Goal: Understand process/instructions: Learn how to perform a task or action

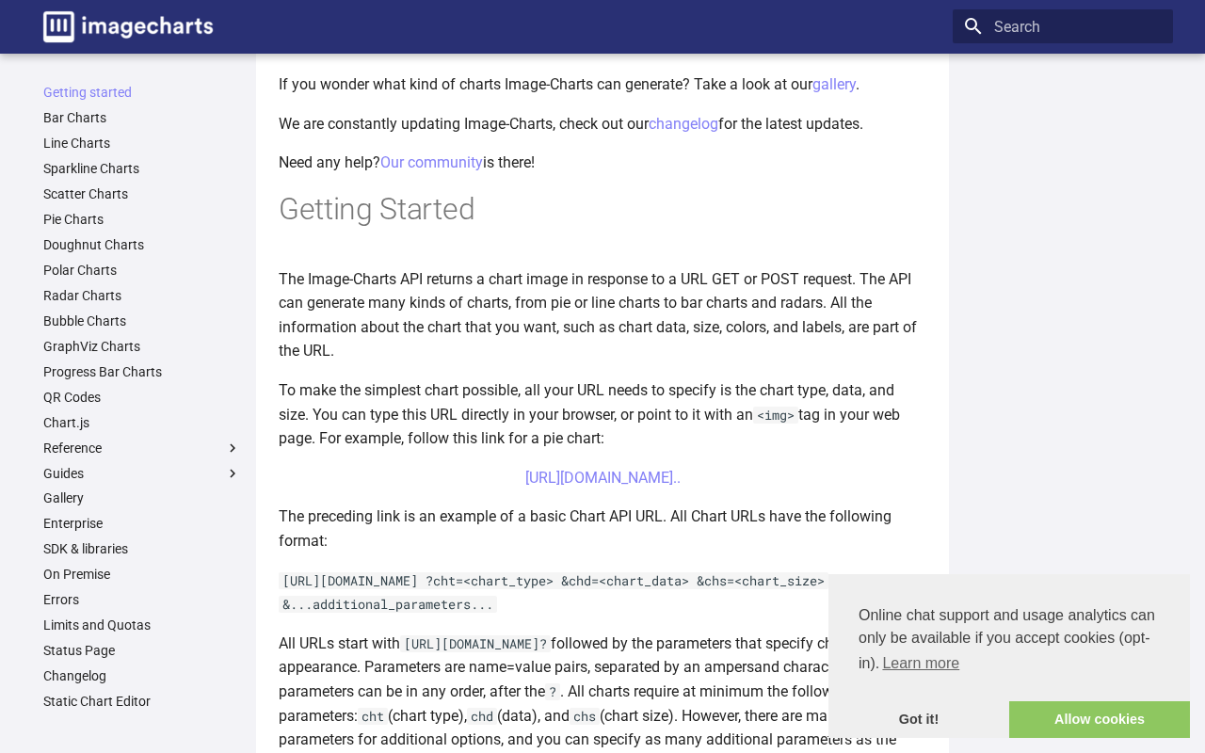
scroll to position [255, 0]
click at [549, 469] on link "[URL][DOMAIN_NAME].." at bounding box center [602, 478] width 155 height 18
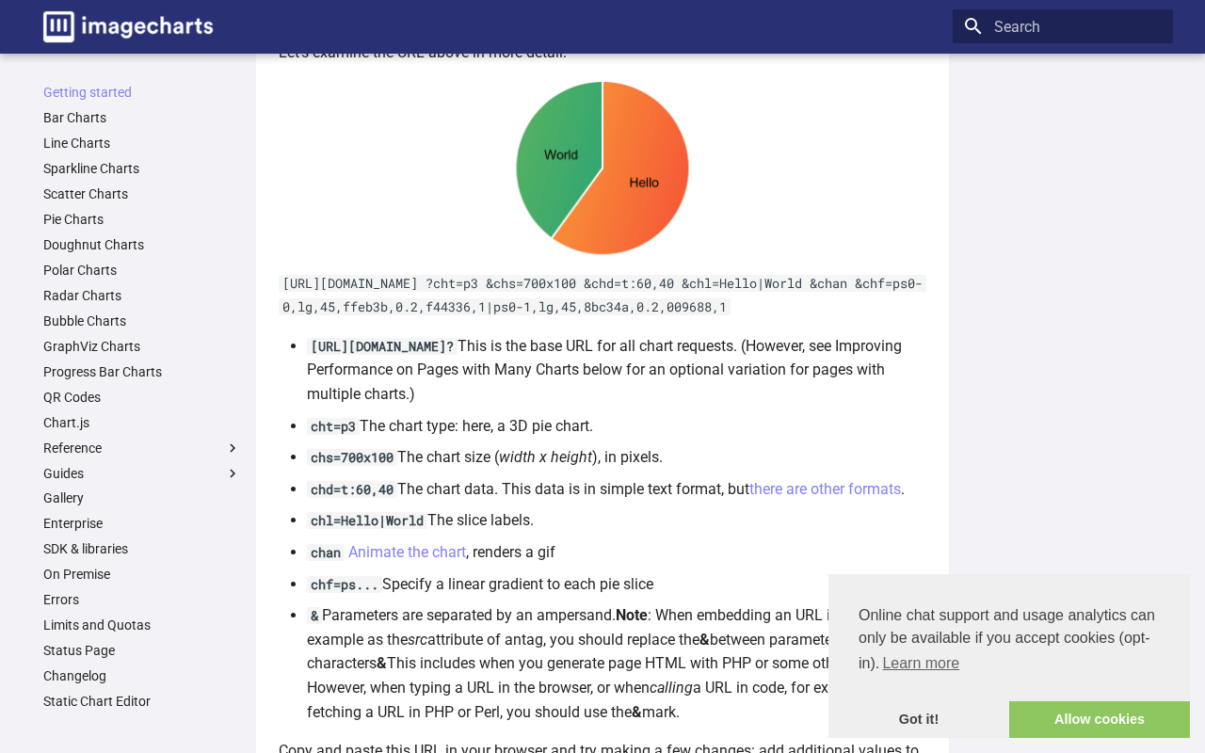
scroll to position [988, 0]
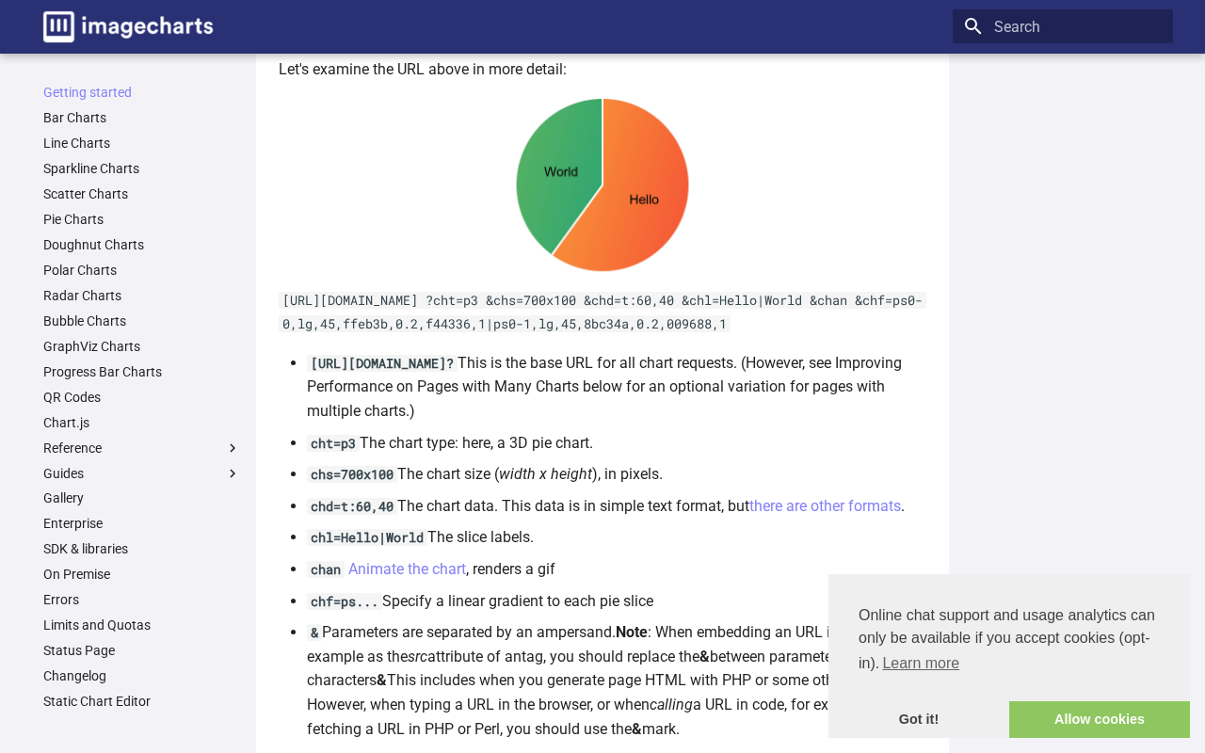
click at [483, 321] on p "[URL][DOMAIN_NAME] ?cht=p3 &chs=700x100 &chd=t:60,40 &chl=Hello|World &chan &ch…" at bounding box center [603, 312] width 648 height 48
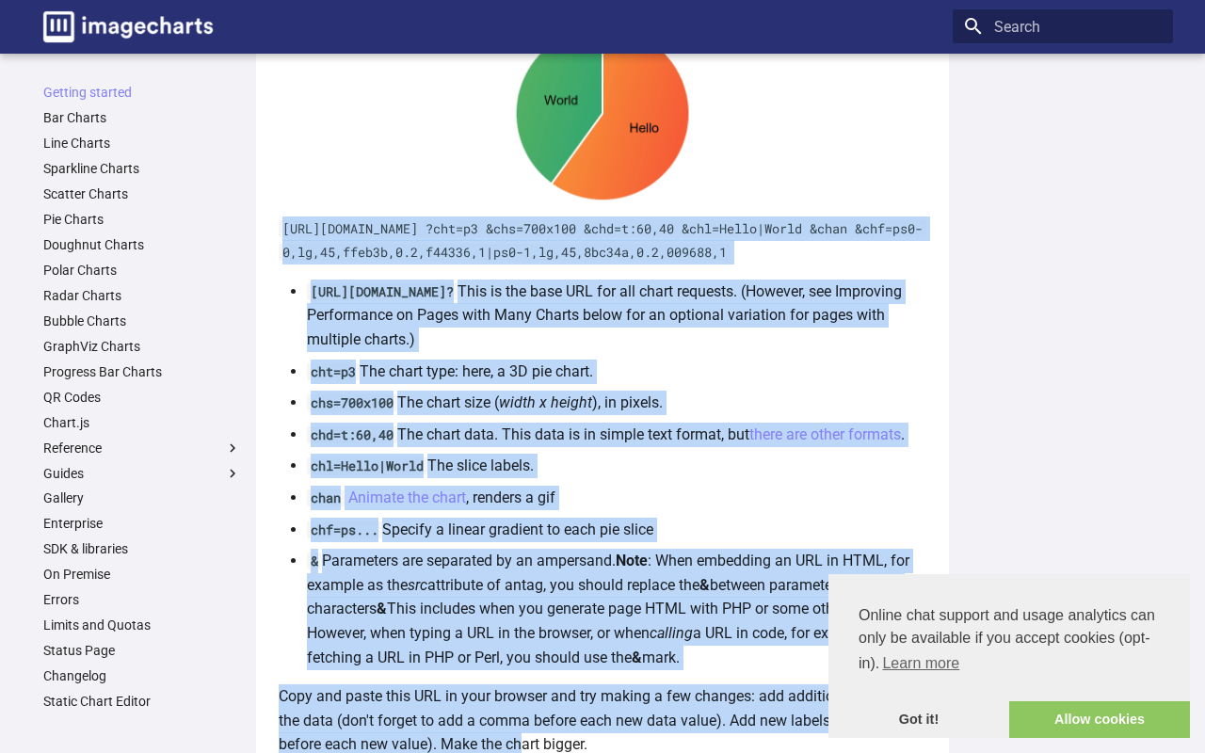
scroll to position [1081, 0]
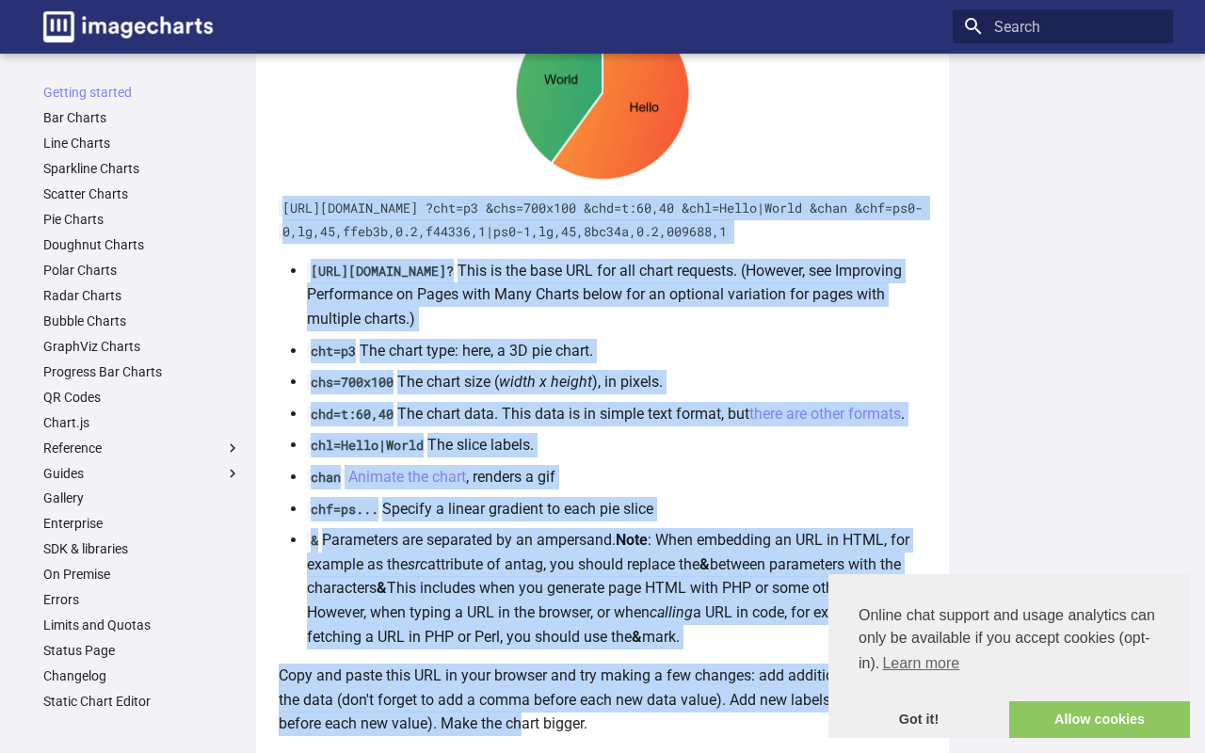
drag, startPoint x: 282, startPoint y: 302, endPoint x: 758, endPoint y: 507, distance: 517.7
copy article "[URL][DOMAIN_NAME] ?cht=p3 &chs=700x100 &chd=t:60,40 &chl=Hello|World &chan &ch…"
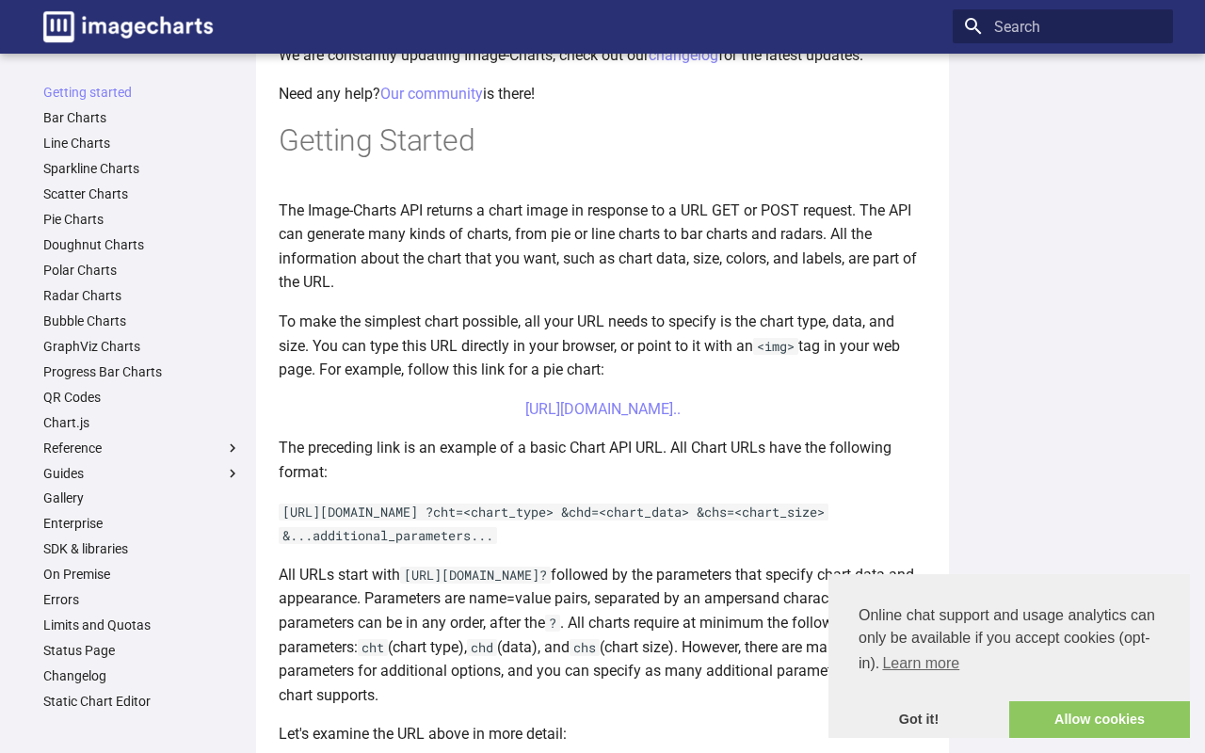
scroll to position [308, 0]
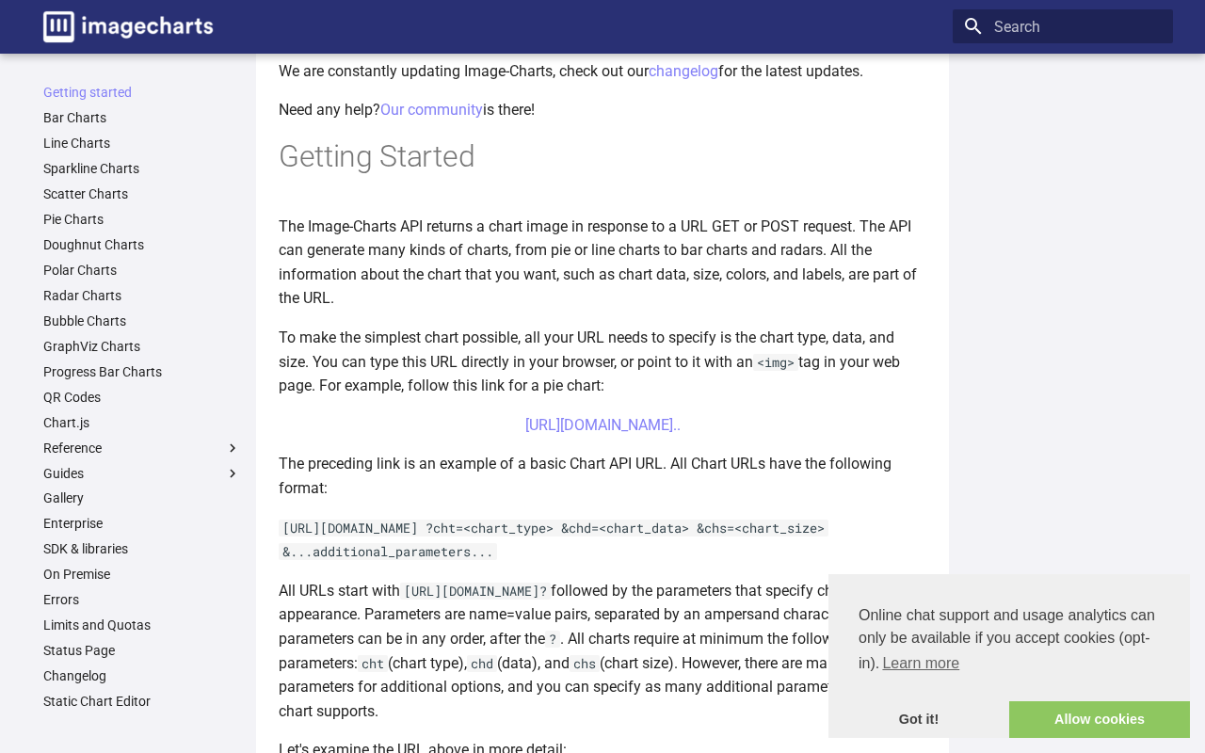
click at [97, 121] on div "Getting started Bar Charts Line Charts Sparkline Charts Scatter Charts Pie Char…" at bounding box center [602, 652] width 1148 height 1757
click at [62, 118] on div "Getting started Bar Charts Line Charts Sparkline Charts Scatter Charts Pie Char…" at bounding box center [602, 652] width 1148 height 1757
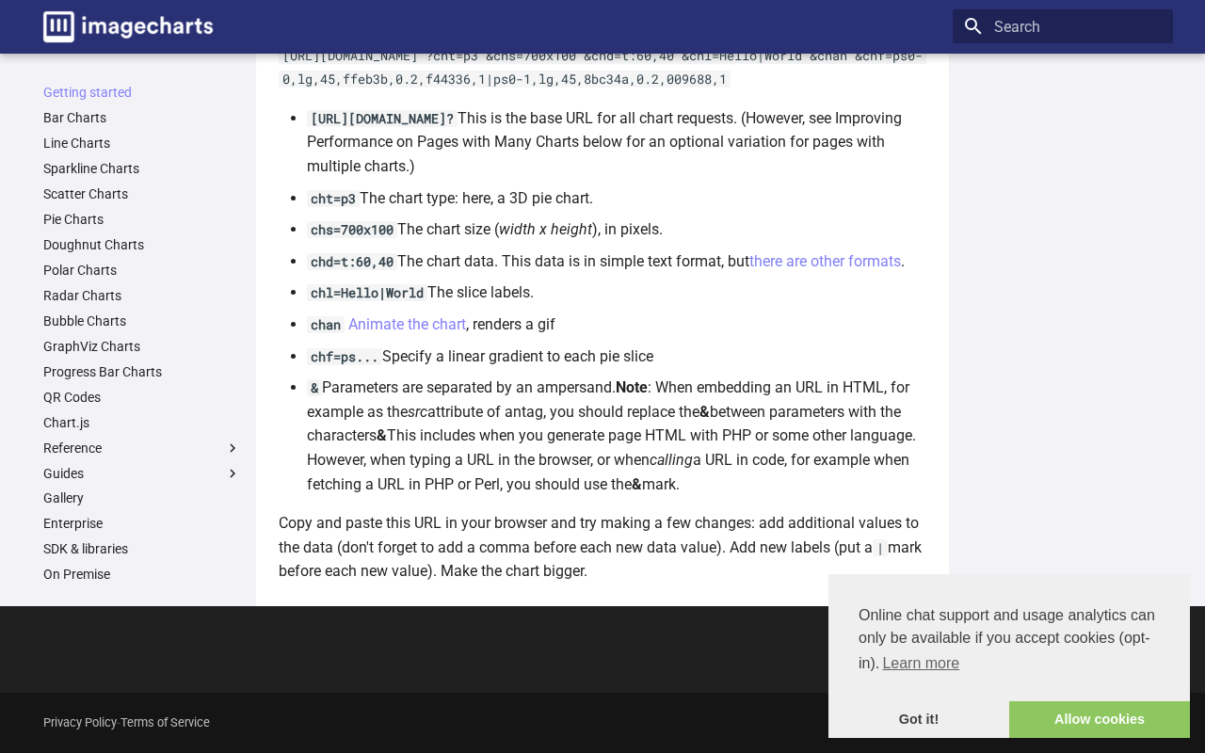
scroll to position [1234, 0]
click at [86, 117] on link "Bar Charts" at bounding box center [142, 117] width 198 height 17
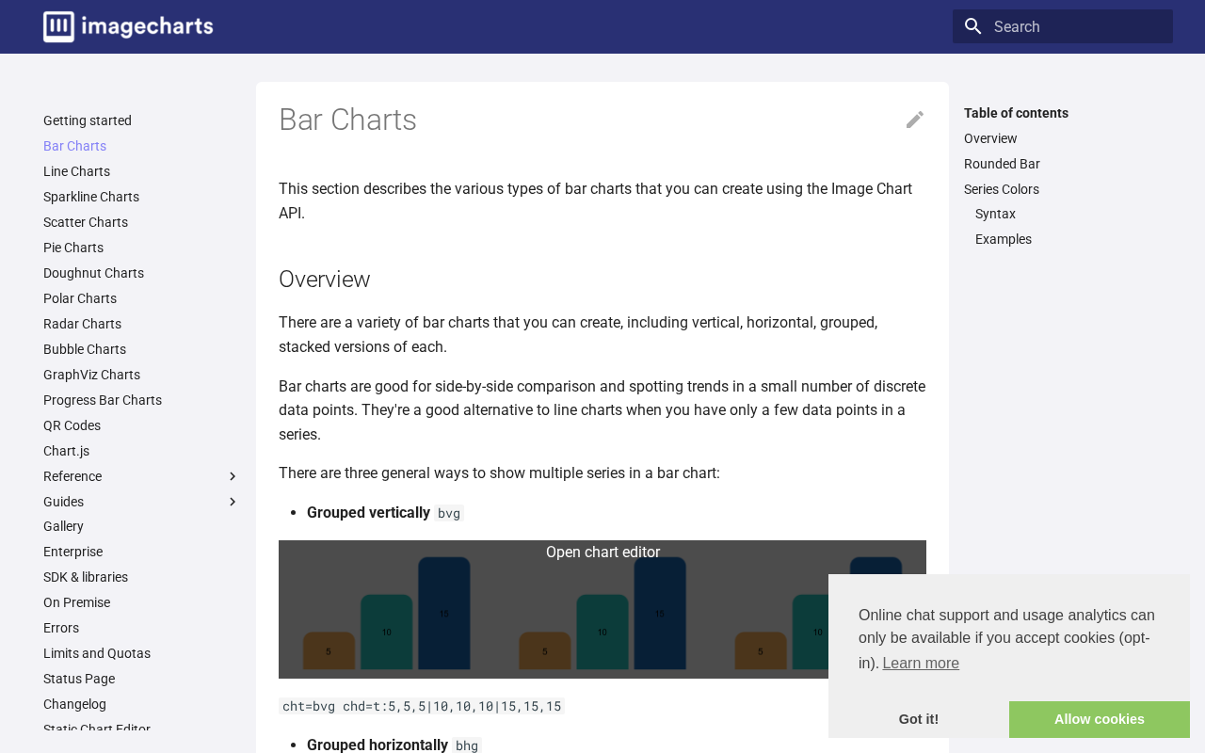
click at [598, 566] on link at bounding box center [603, 609] width 648 height 138
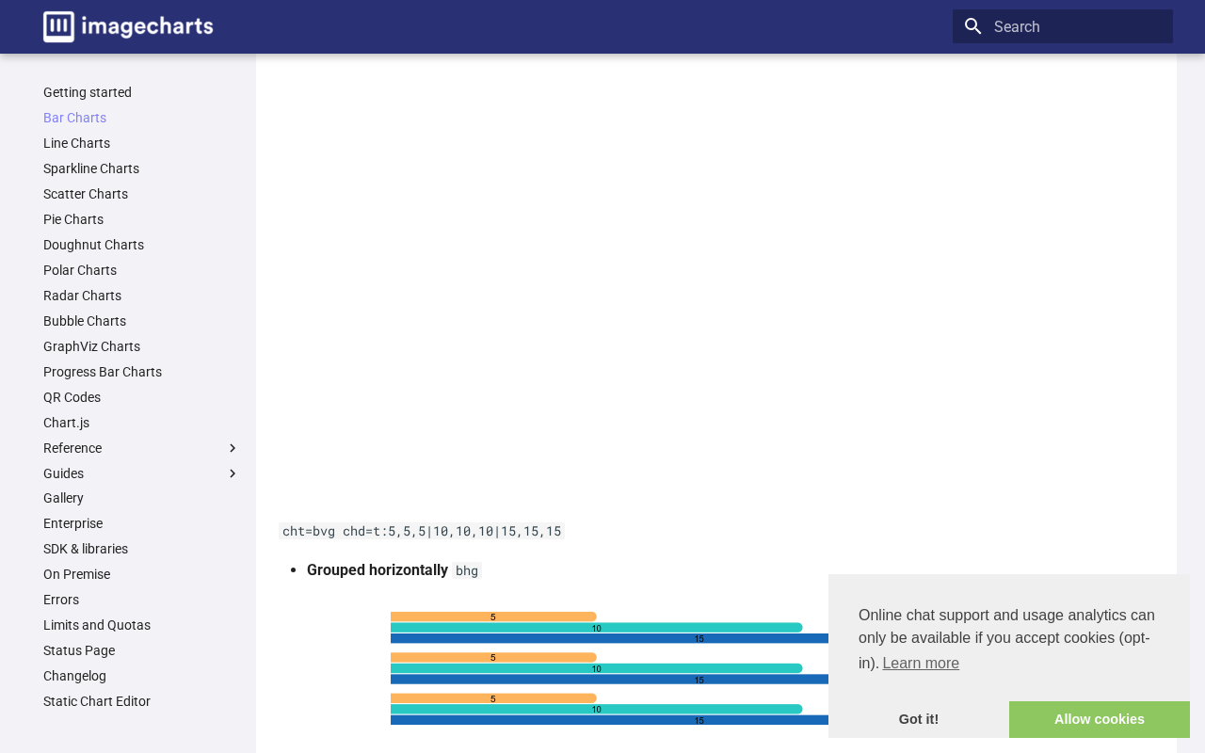
scroll to position [297, 0]
